Goal: Transaction & Acquisition: Book appointment/travel/reservation

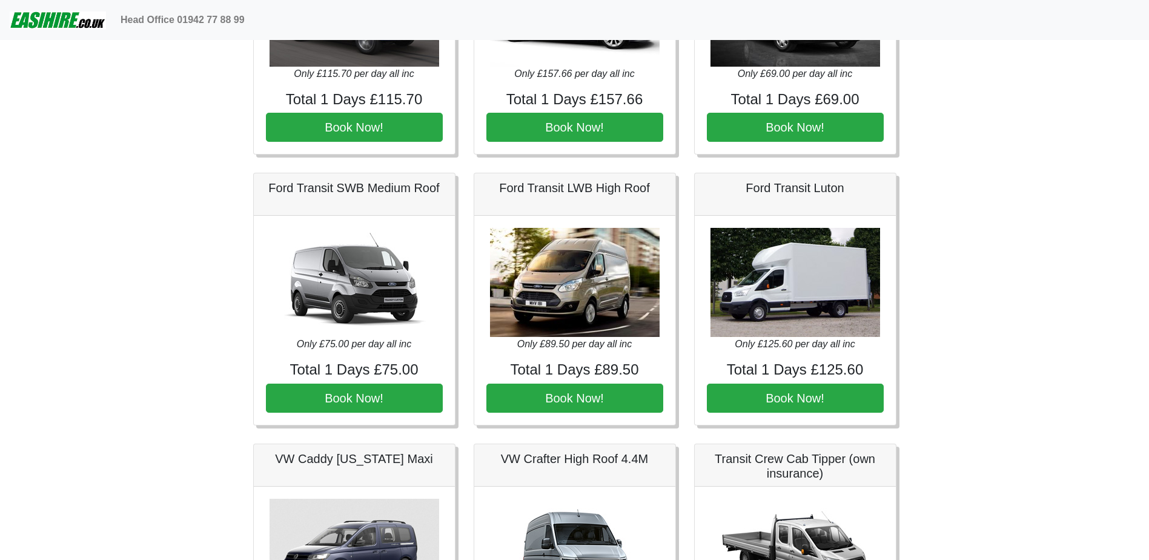
scroll to position [182, 0]
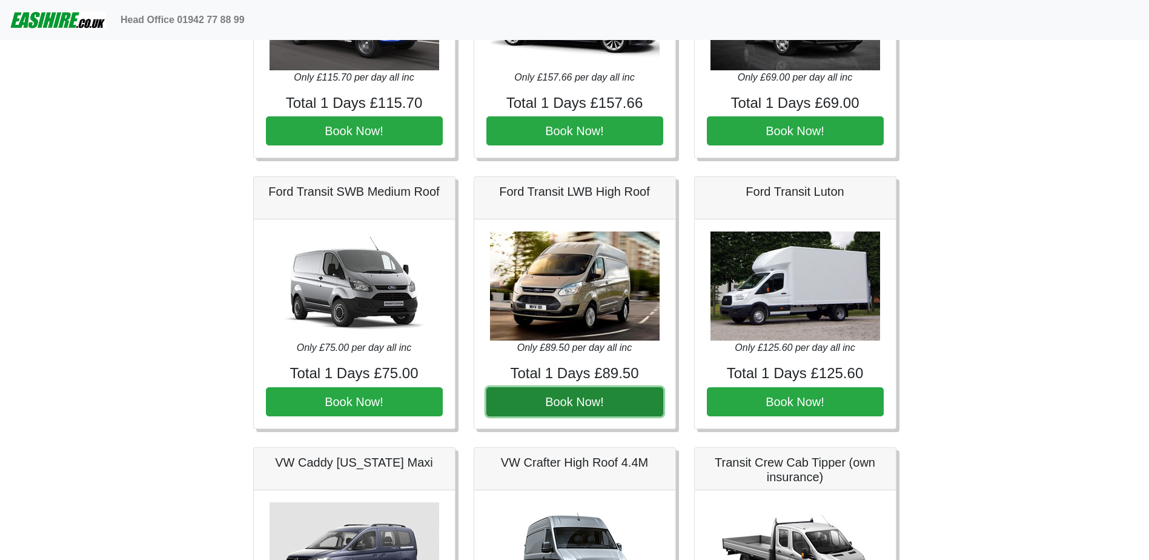
click at [590, 401] on button "Book Now!" at bounding box center [574, 401] width 177 height 29
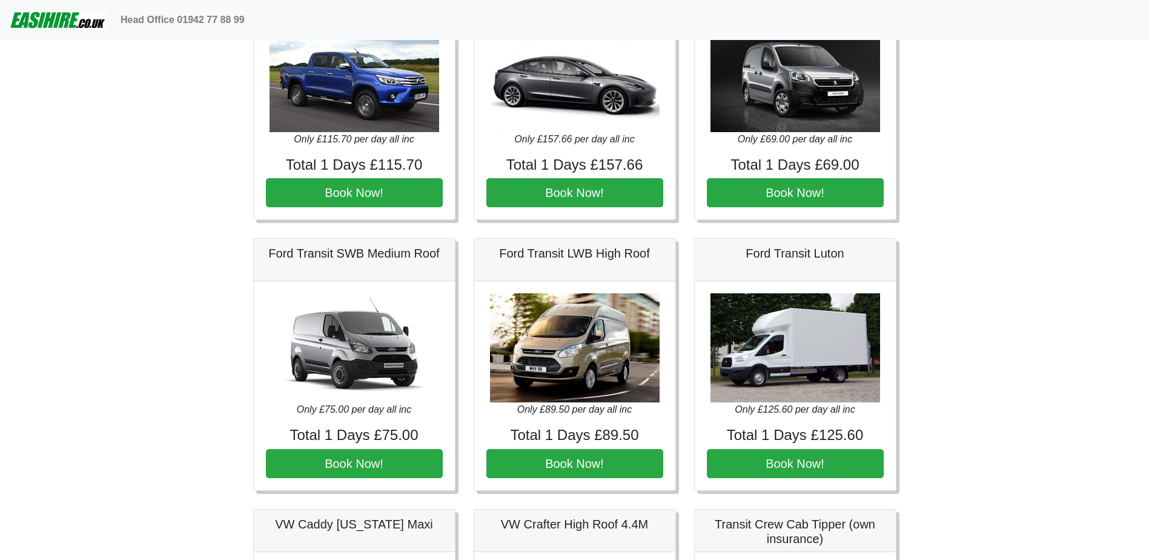
scroll to position [182, 0]
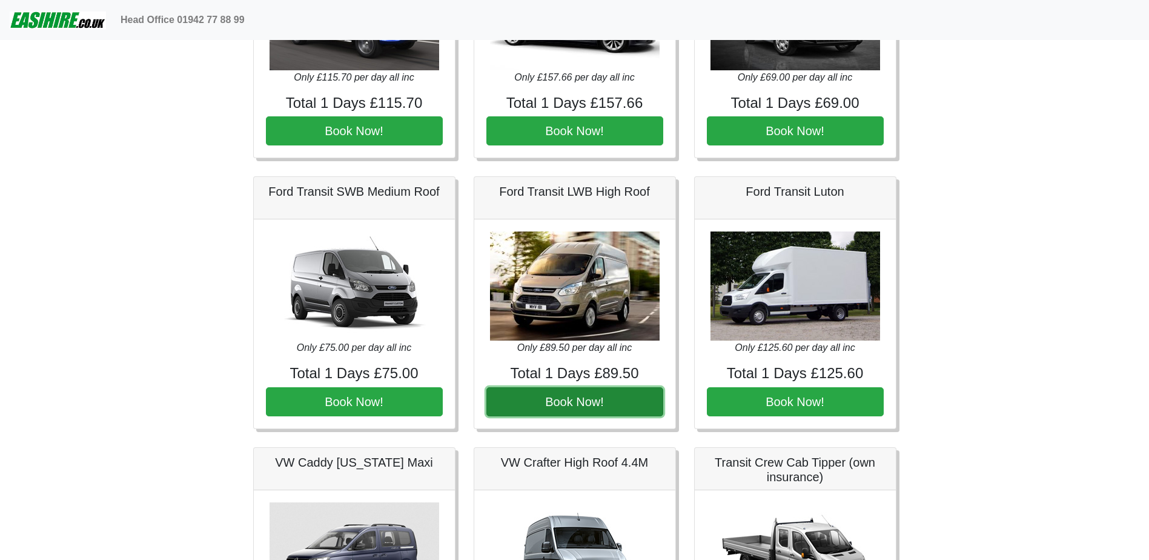
click at [560, 403] on button "Book Now!" at bounding box center [574, 401] width 177 height 29
